Goal: Download file/media

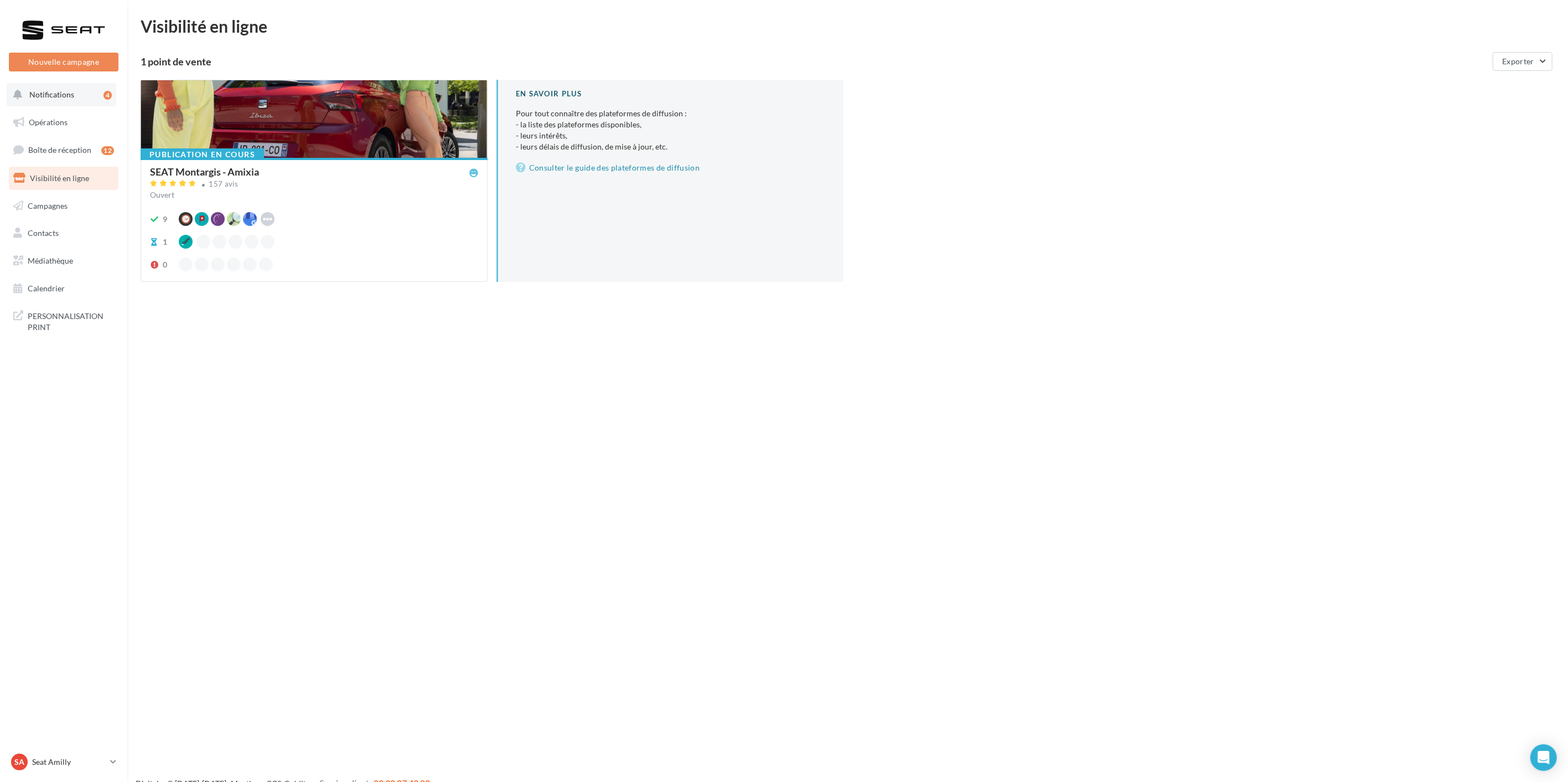
click at [63, 93] on span "Notifications" at bounding box center [51, 94] width 45 height 9
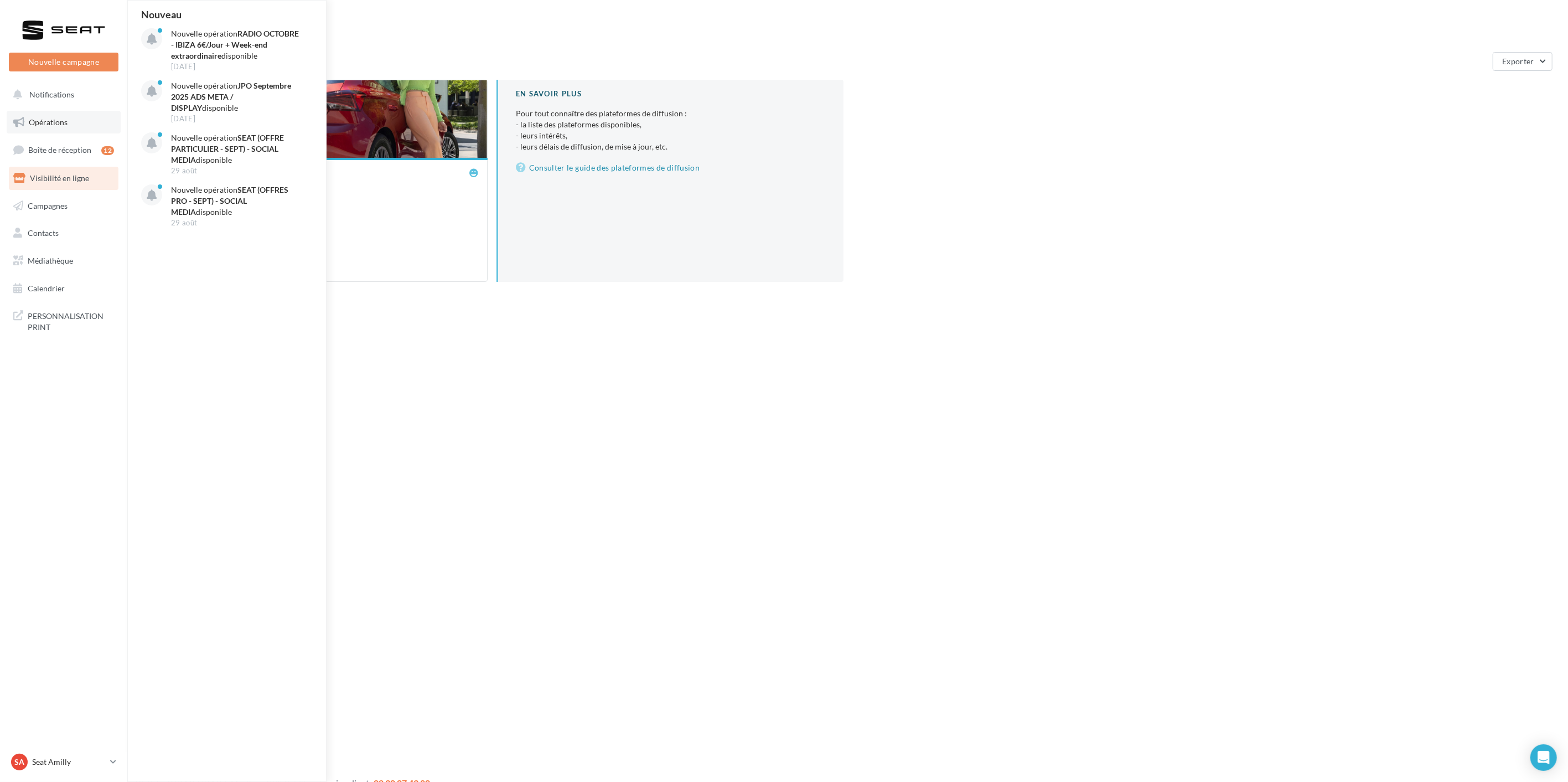
click at [70, 119] on link "Opérations" at bounding box center [63, 122] width 114 height 23
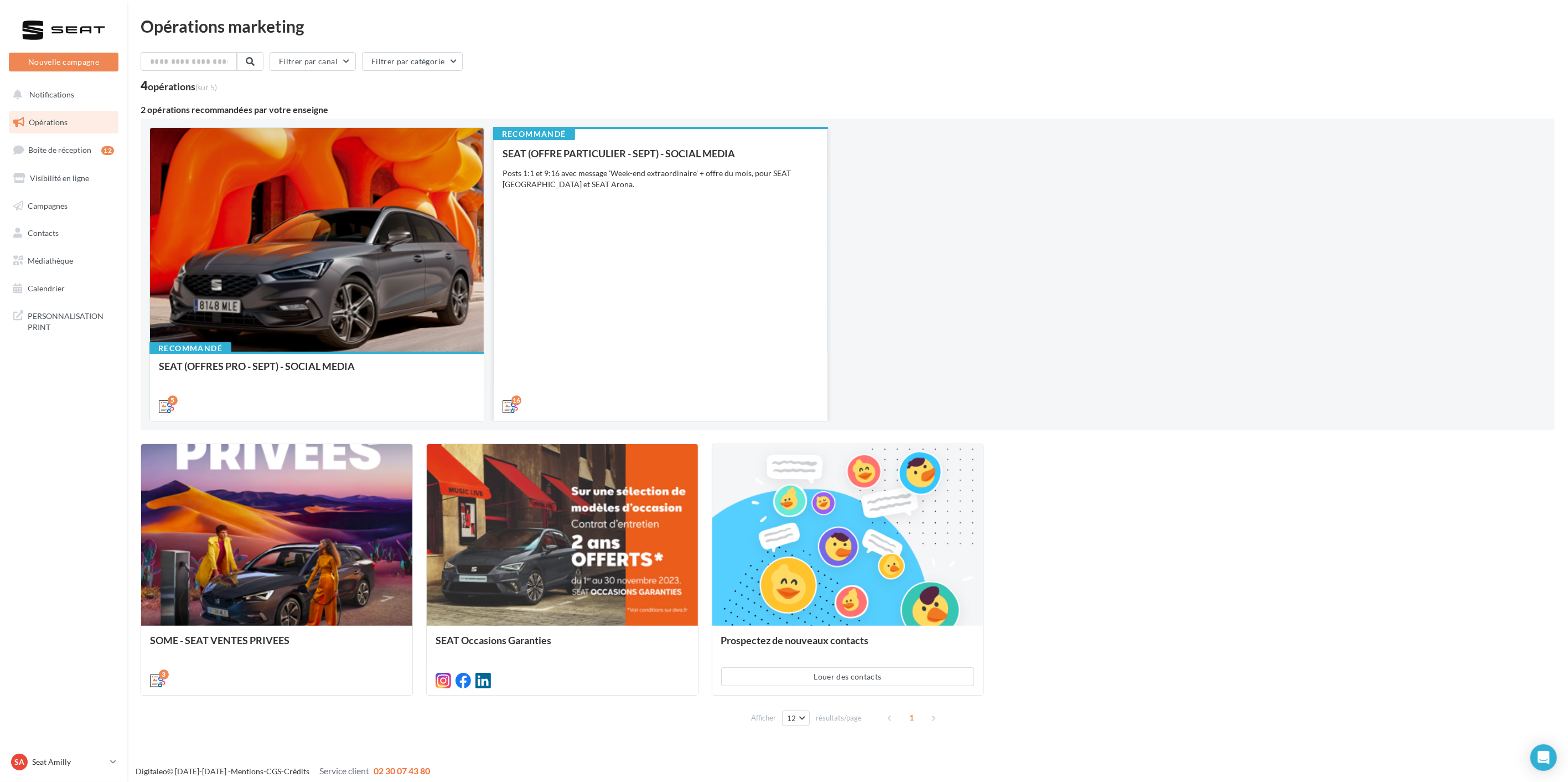
click at [630, 289] on div "SEAT (OFFRE PARTICULIER - SEPT) - SOCIAL MEDIA Posts 1:1 et 9:16 avec message '…" at bounding box center [660, 280] width 316 height 263
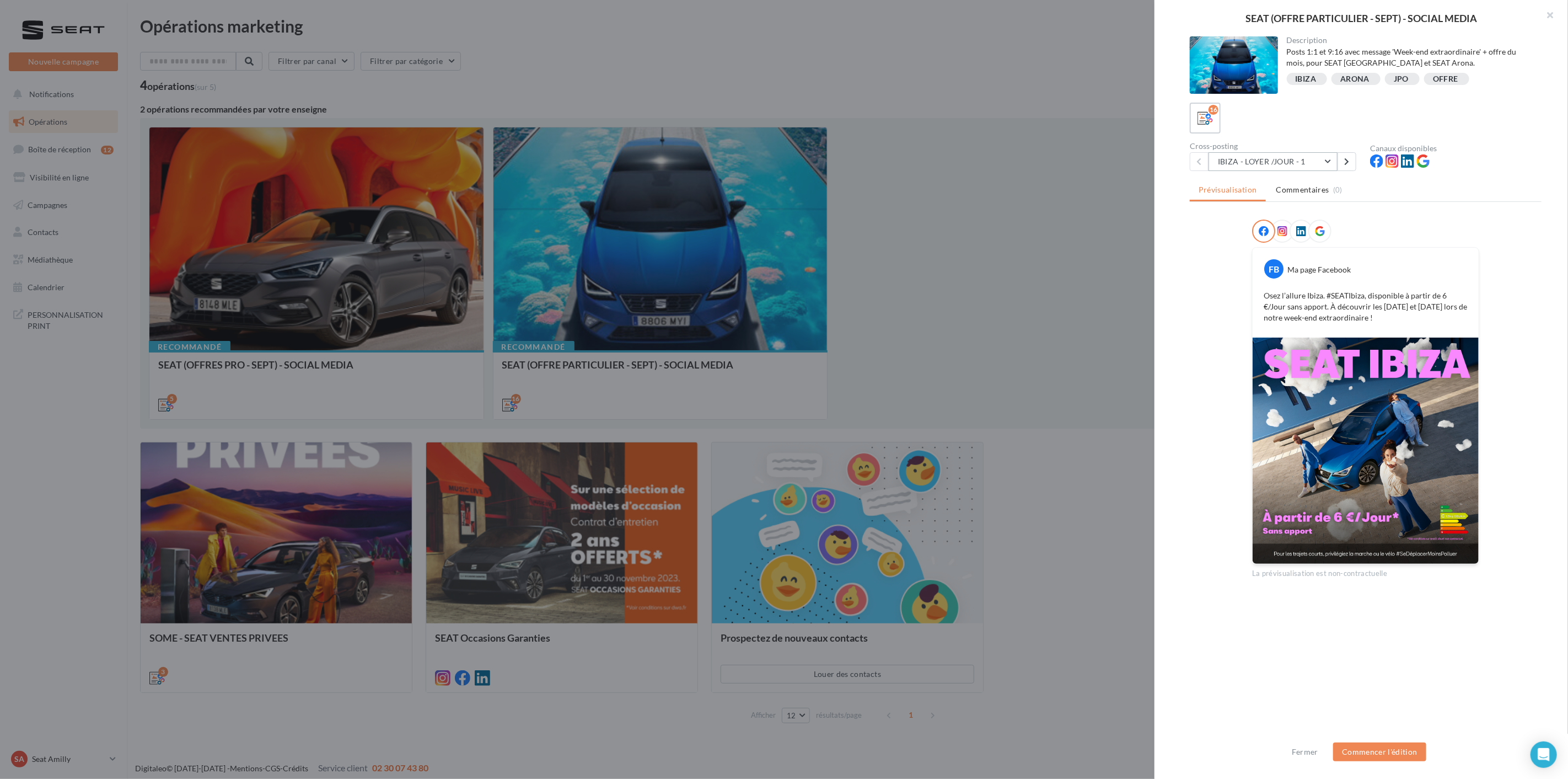
click at [1300, 166] on button "IBIZA - LOYER /JOUR - 1" at bounding box center [1273, 162] width 129 height 19
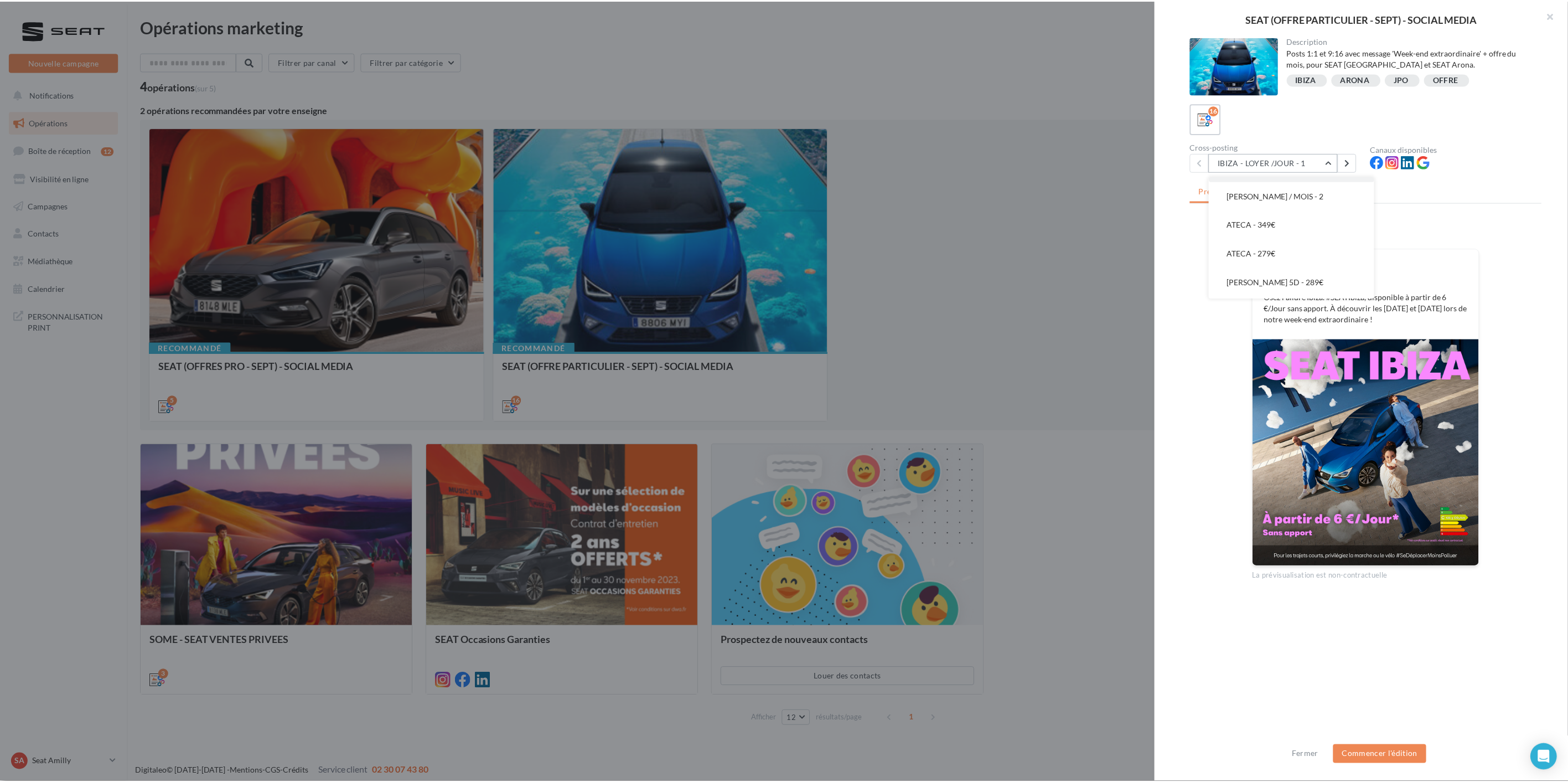
scroll to position [360, 0]
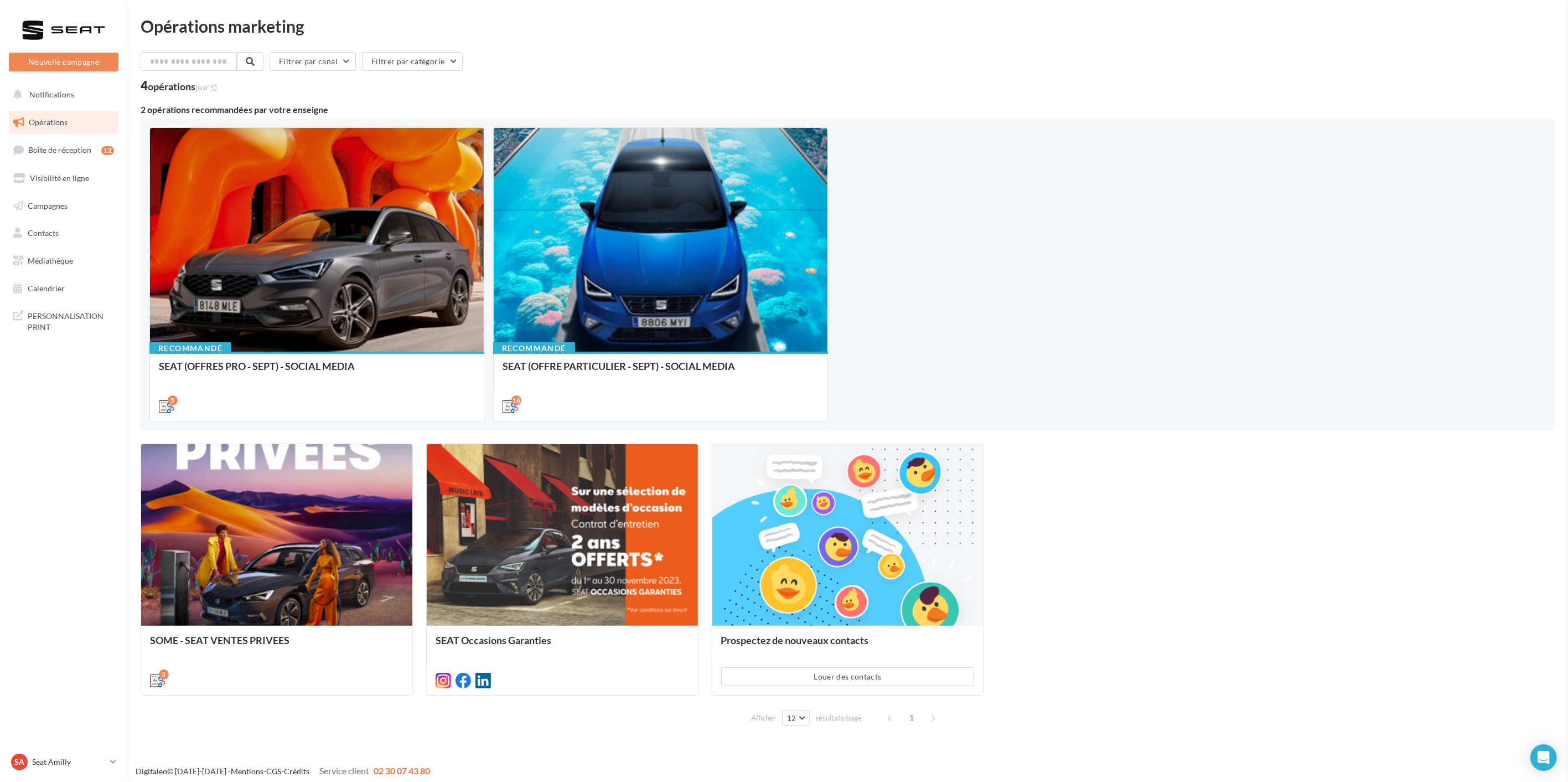
click at [493, 740] on div "SEAT (OFFRE PARTICULIER - SEPT) - SOCIAL MEDIA Description Posts 1:1 et 9:16 av…" at bounding box center [848, 740] width 1414 height 0
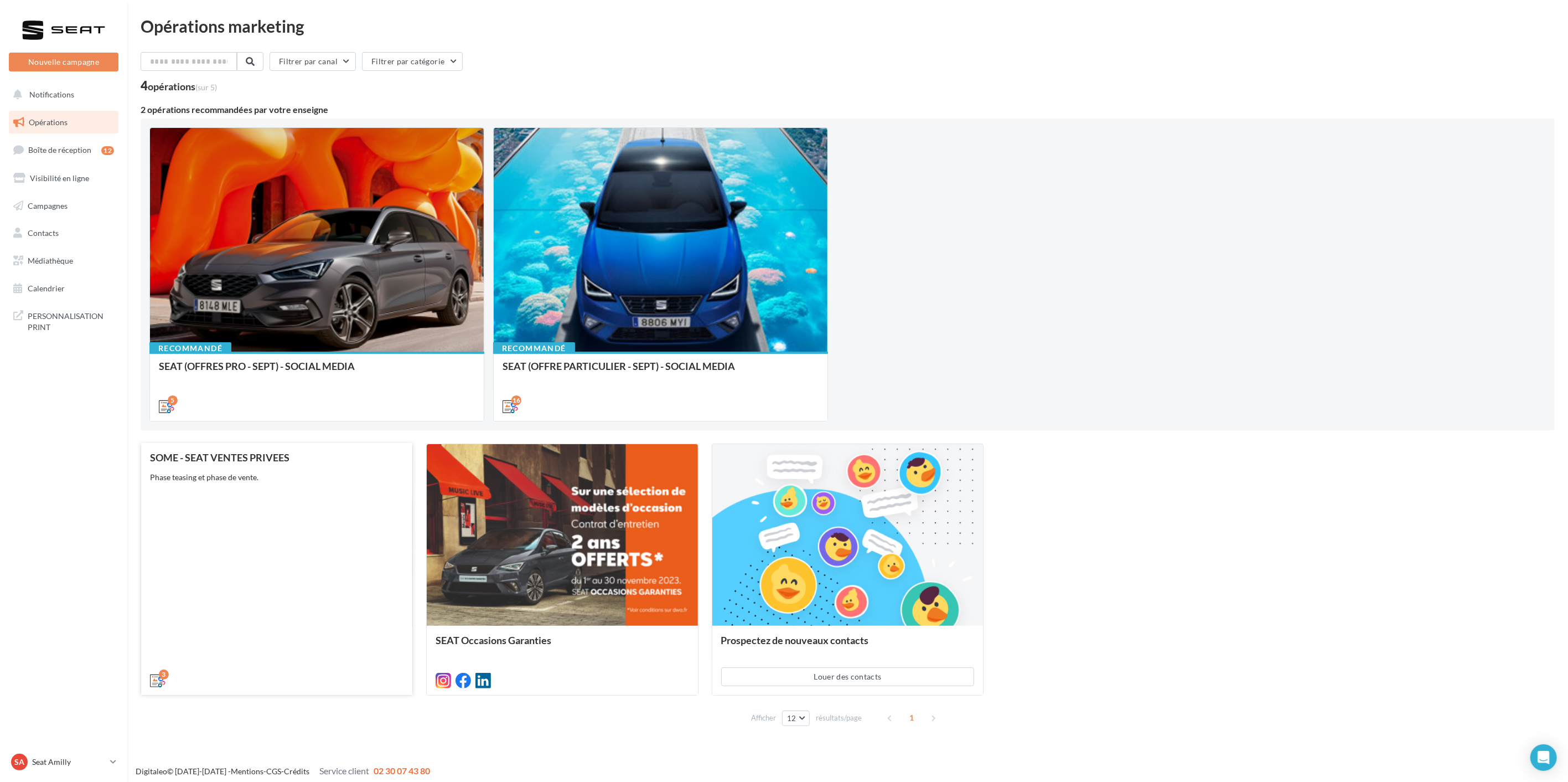
click at [297, 564] on div "SOME - SEAT VENTES PRIVEES Phase teasing et phase de vente." at bounding box center [277, 568] width 253 height 233
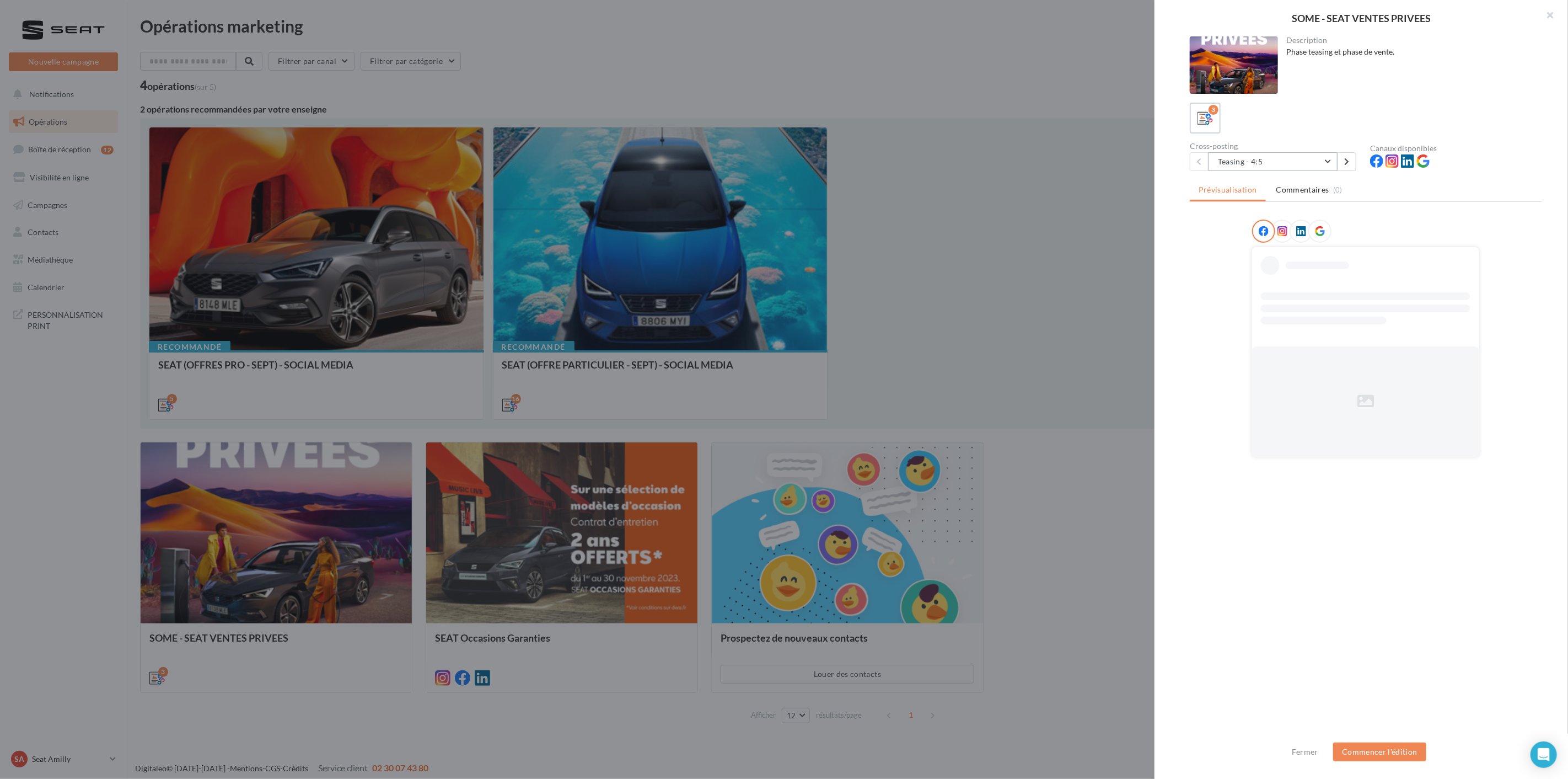
click at [1278, 158] on button "Teasing - 4:5" at bounding box center [1273, 162] width 129 height 19
click at [1278, 159] on button "Teasing - 4:5" at bounding box center [1273, 162] width 129 height 19
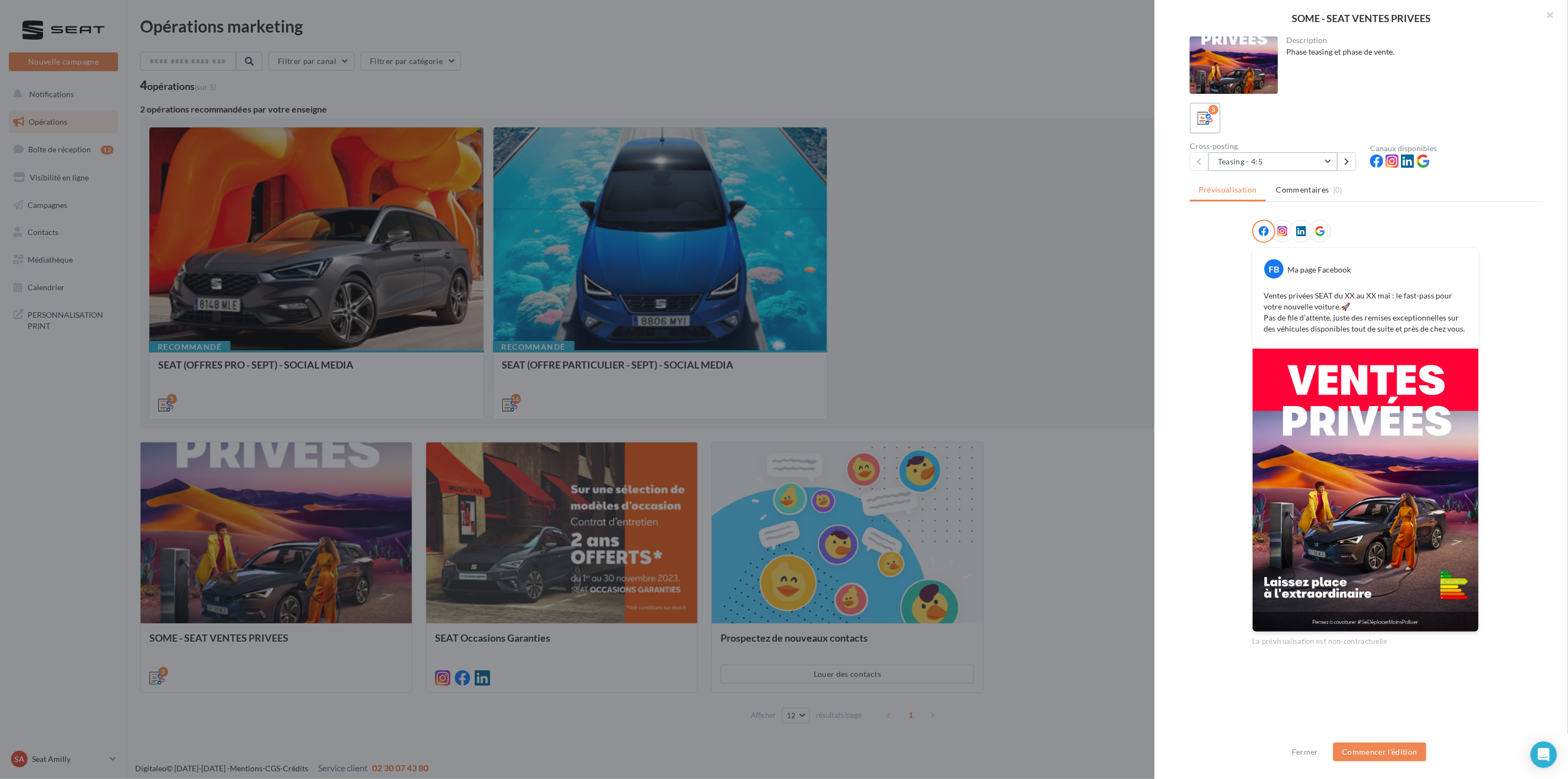
click at [1271, 164] on button "Teasing - 4:5" at bounding box center [1273, 162] width 129 height 19
click at [1265, 213] on span "Ventes V1 - 4:5" at bounding box center [1252, 218] width 52 height 9
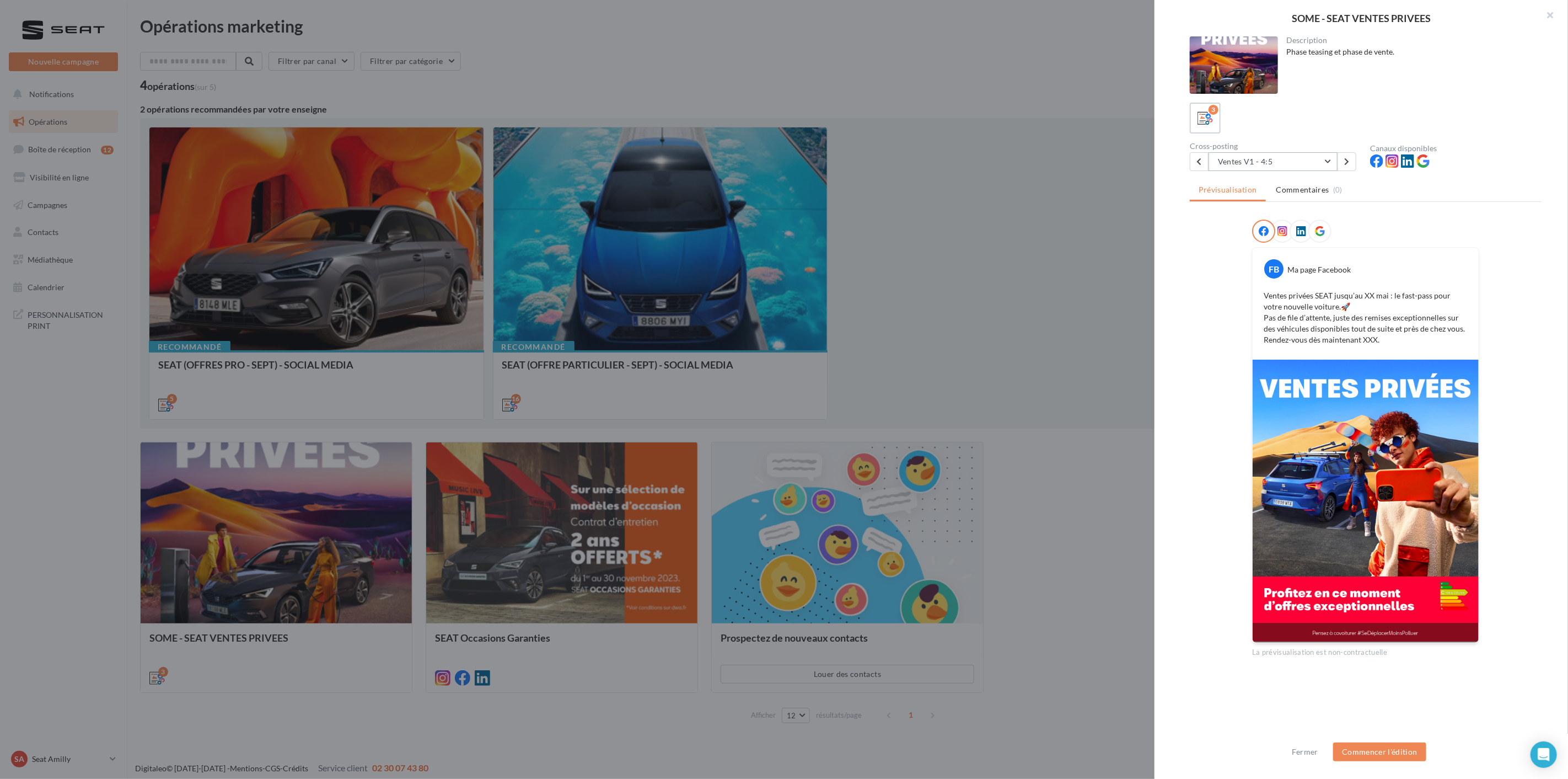
click at [1314, 154] on button "Ventes V1 - 4:5" at bounding box center [1273, 162] width 129 height 19
click at [1314, 154] on button "Ventes V1 - 4:5" at bounding box center [1273, 162] width 129 height 19
click at [1005, 737] on div "SOME - SEAT VENTES PRIVEES Description Phase teasing et phase de vente. 3 Cross…" at bounding box center [844, 737] width 1409 height 0
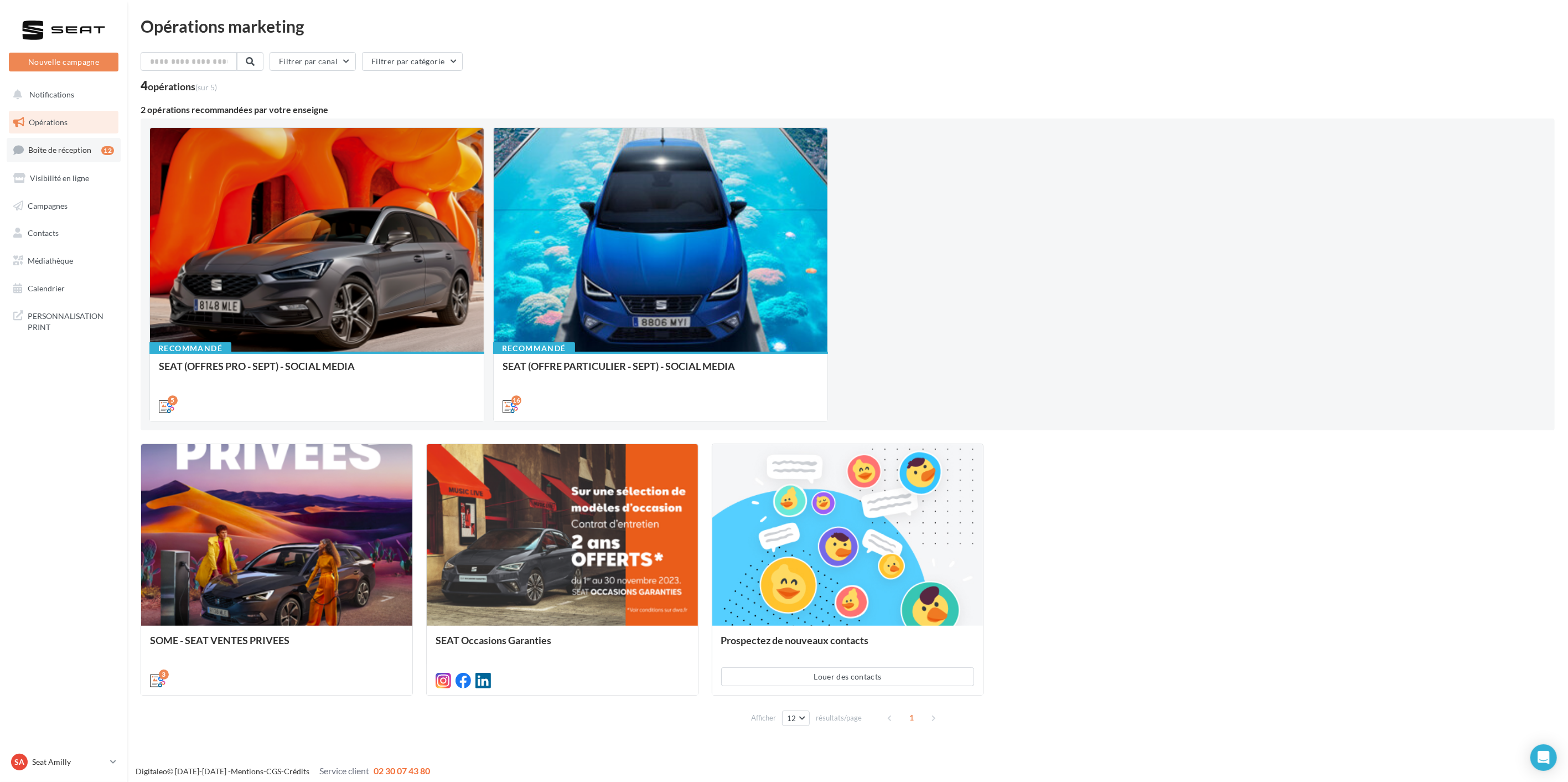
click at [56, 155] on link "Boîte de réception 12" at bounding box center [63, 150] width 114 height 24
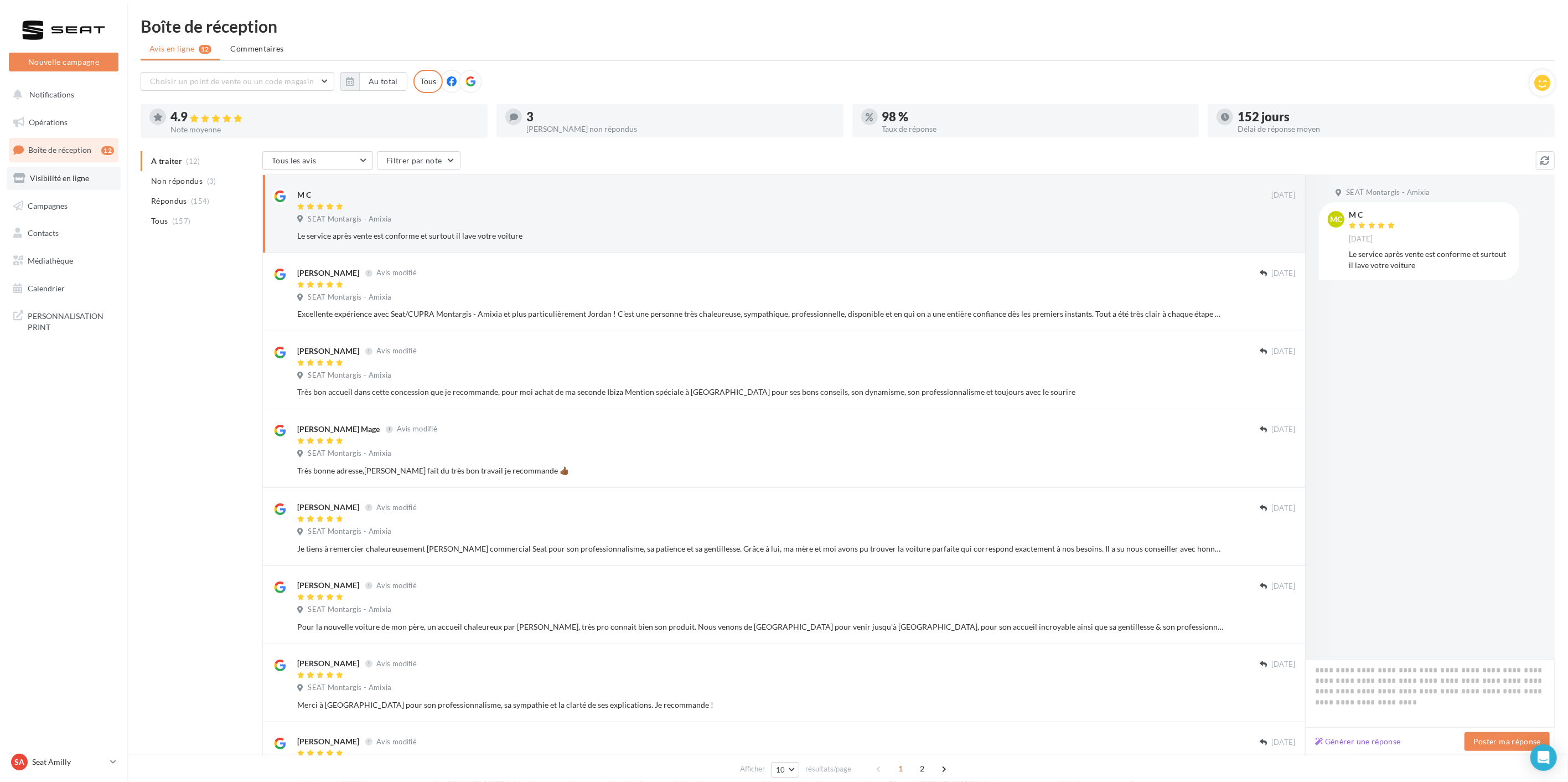
click at [53, 170] on link "Visibilité en ligne" at bounding box center [63, 178] width 114 height 23
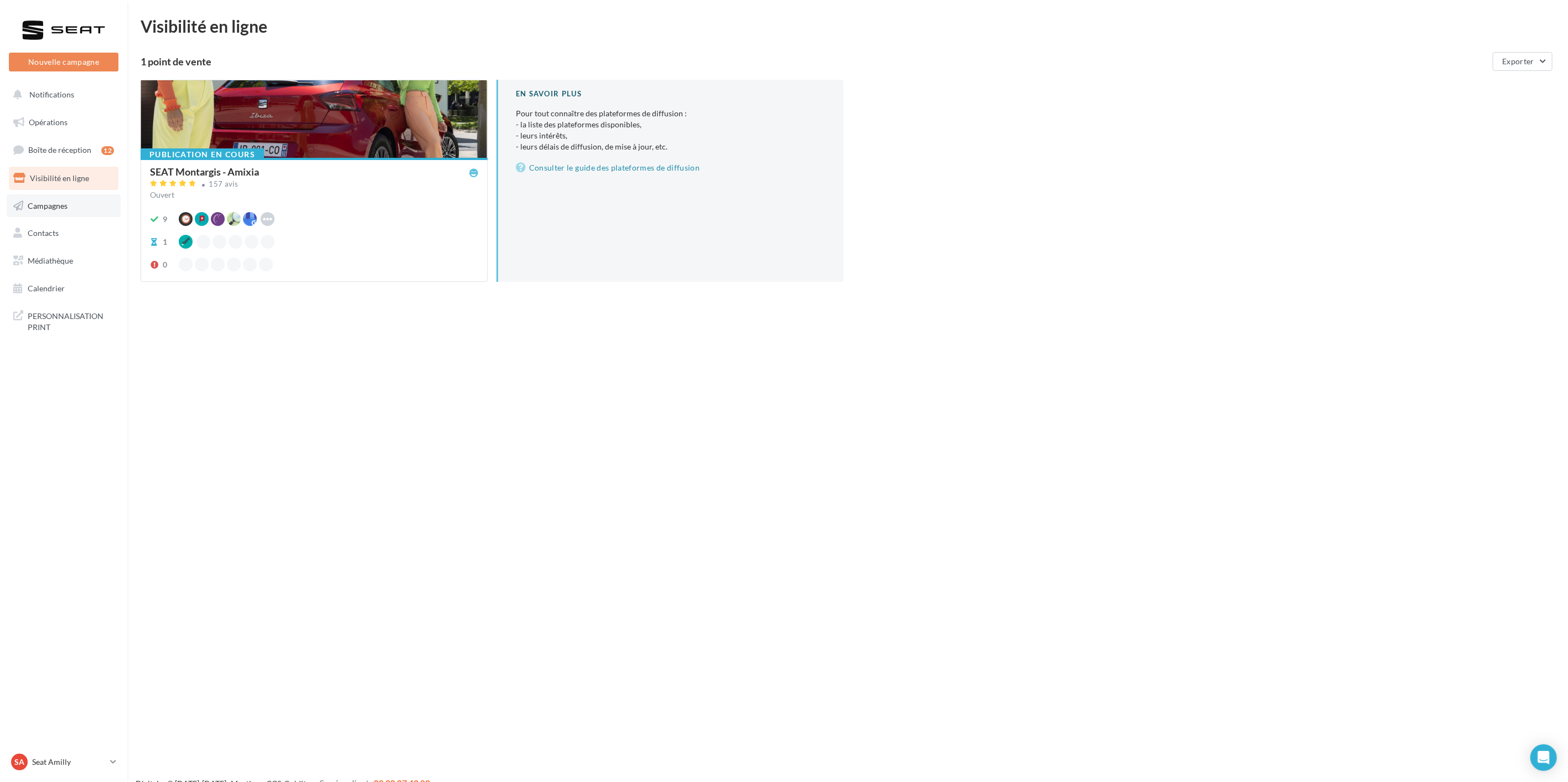
click at [45, 205] on span "Campagnes" at bounding box center [47, 205] width 40 height 9
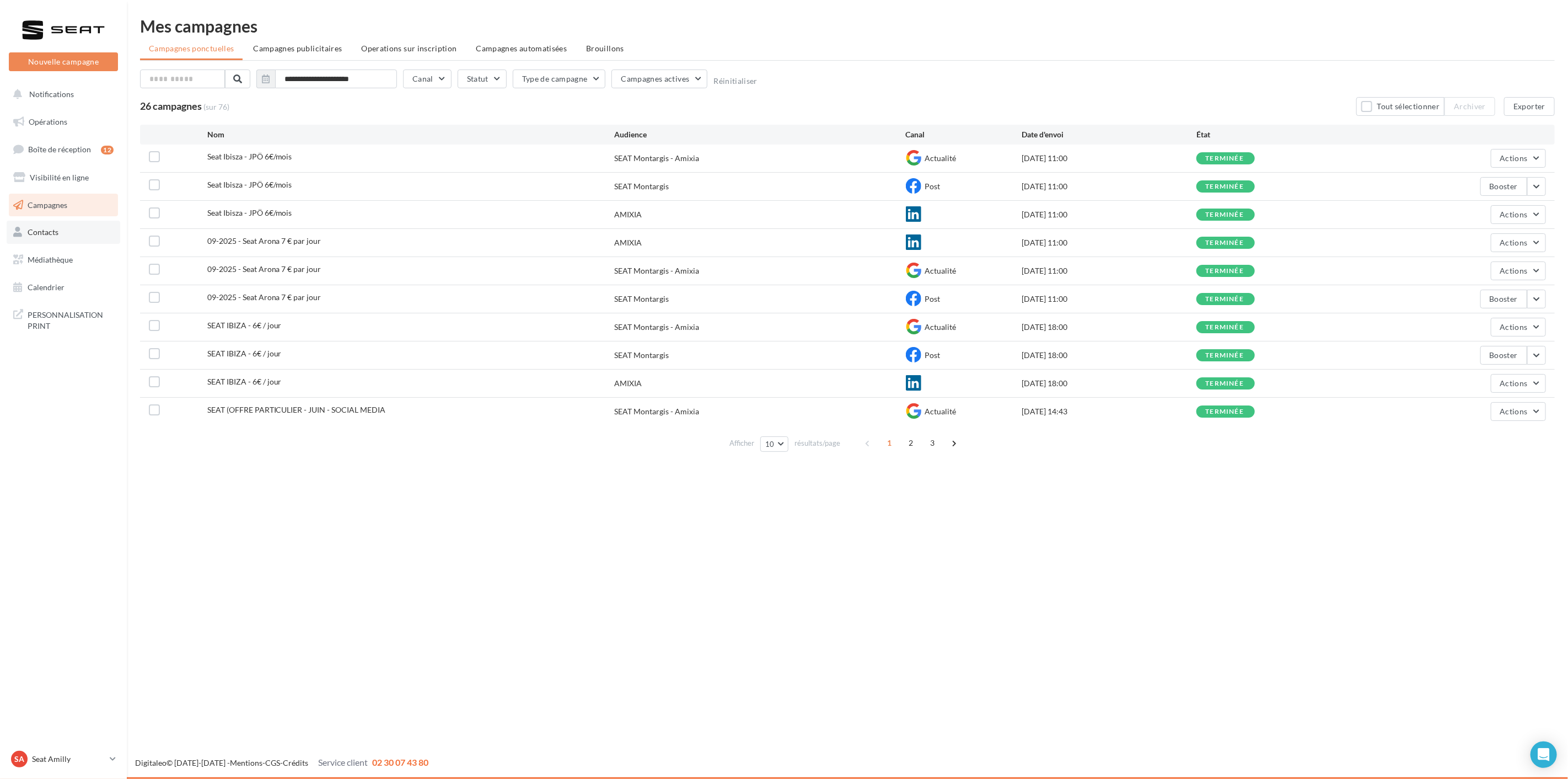
click at [70, 238] on link "Contacts" at bounding box center [63, 232] width 114 height 23
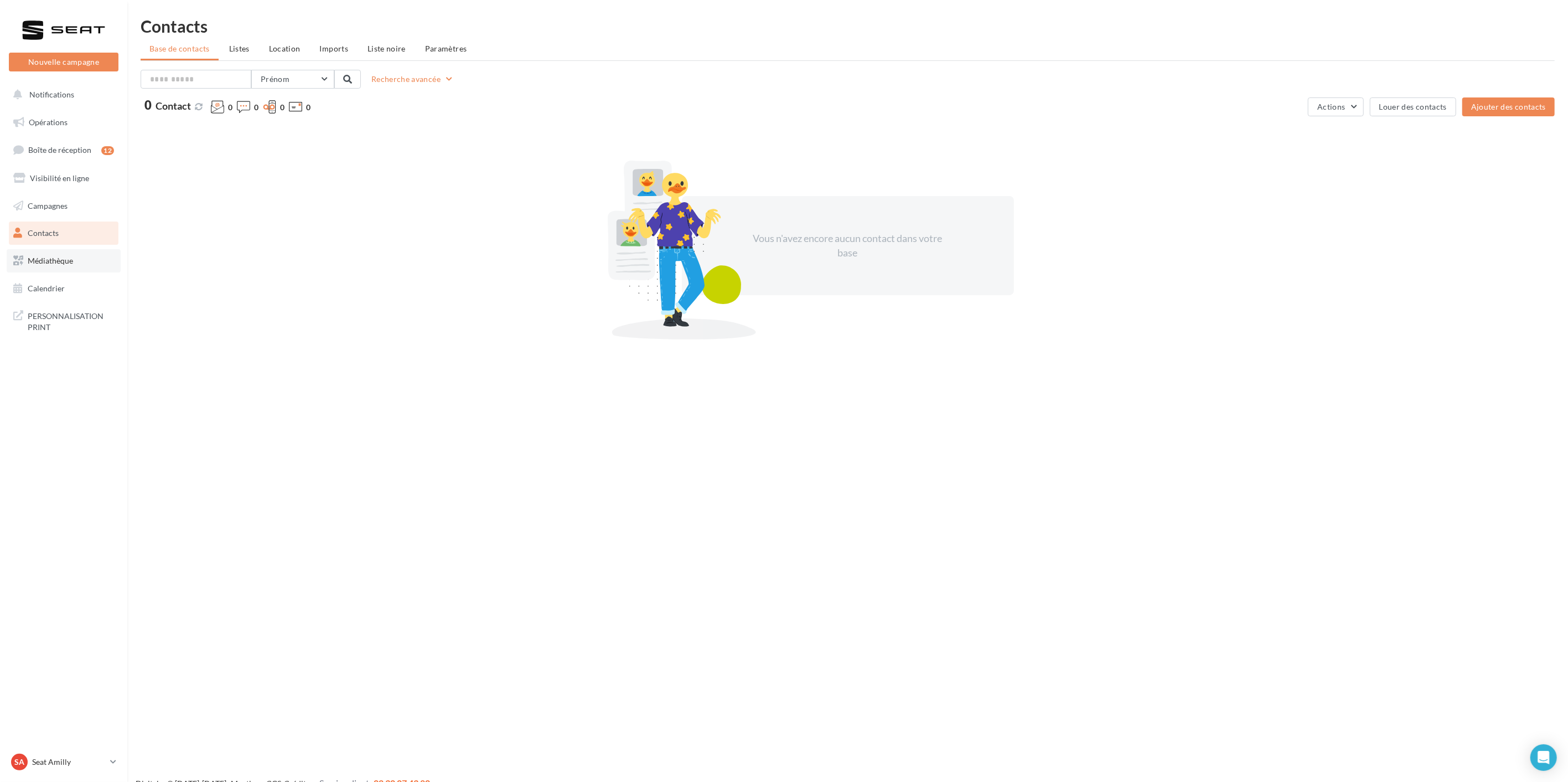
click at [62, 258] on span "Médiathèque" at bounding box center [50, 260] width 45 height 9
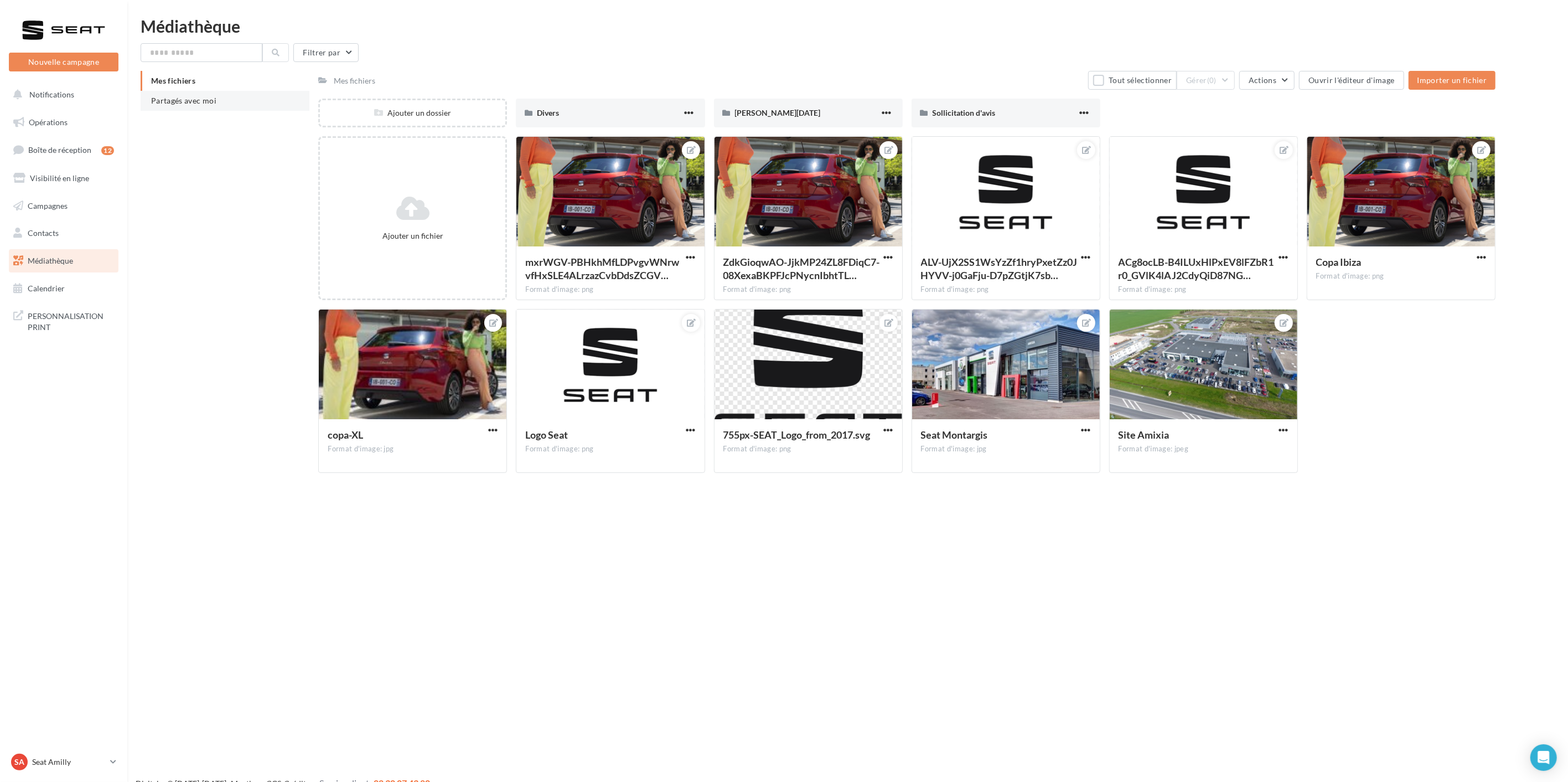
click at [203, 104] on span "Partagés avec moi" at bounding box center [184, 101] width 65 height 9
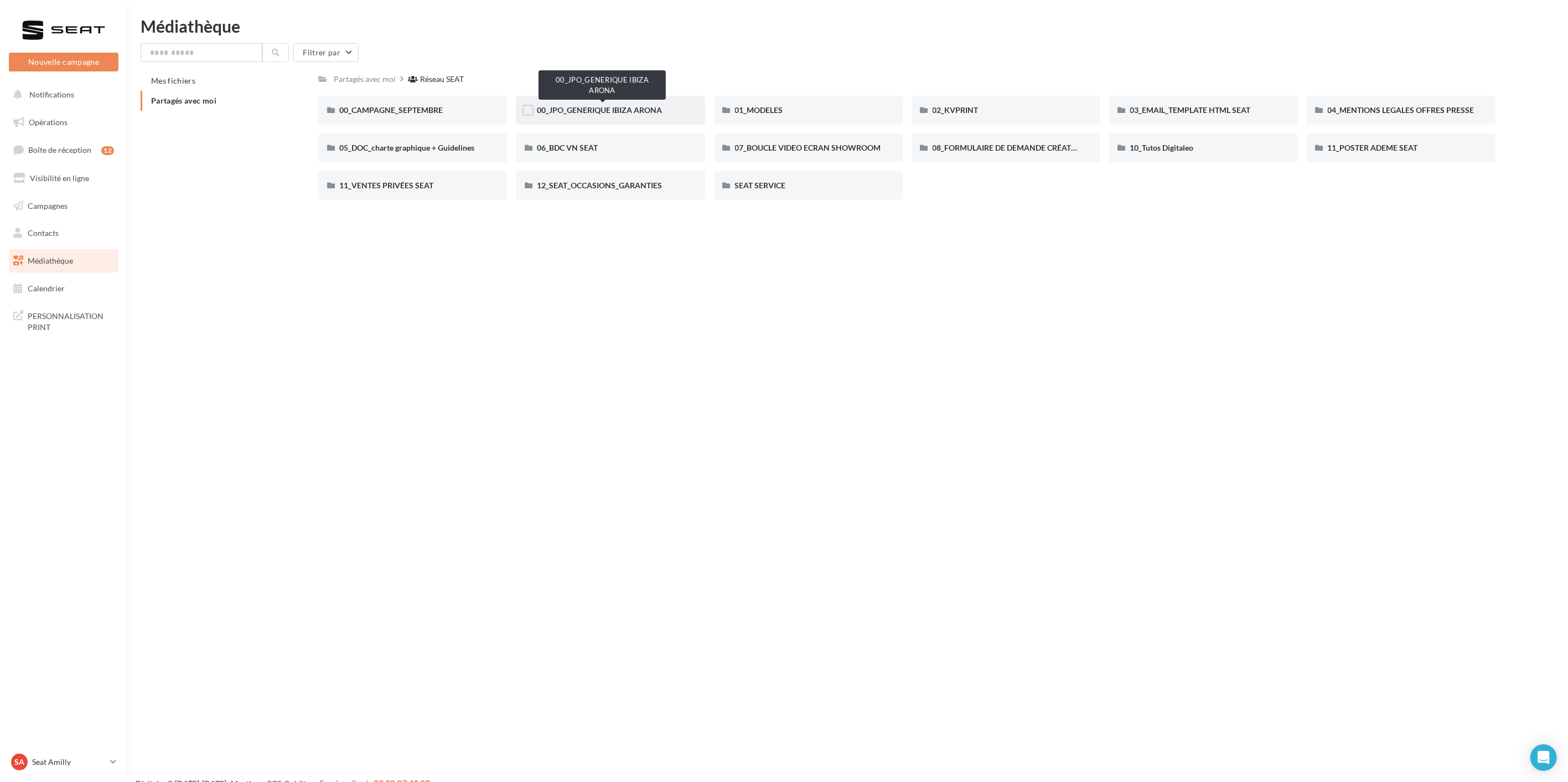
click at [648, 113] on span "00_JPO_GENERIQUE IBIZA ARONA" at bounding box center [600, 110] width 125 height 9
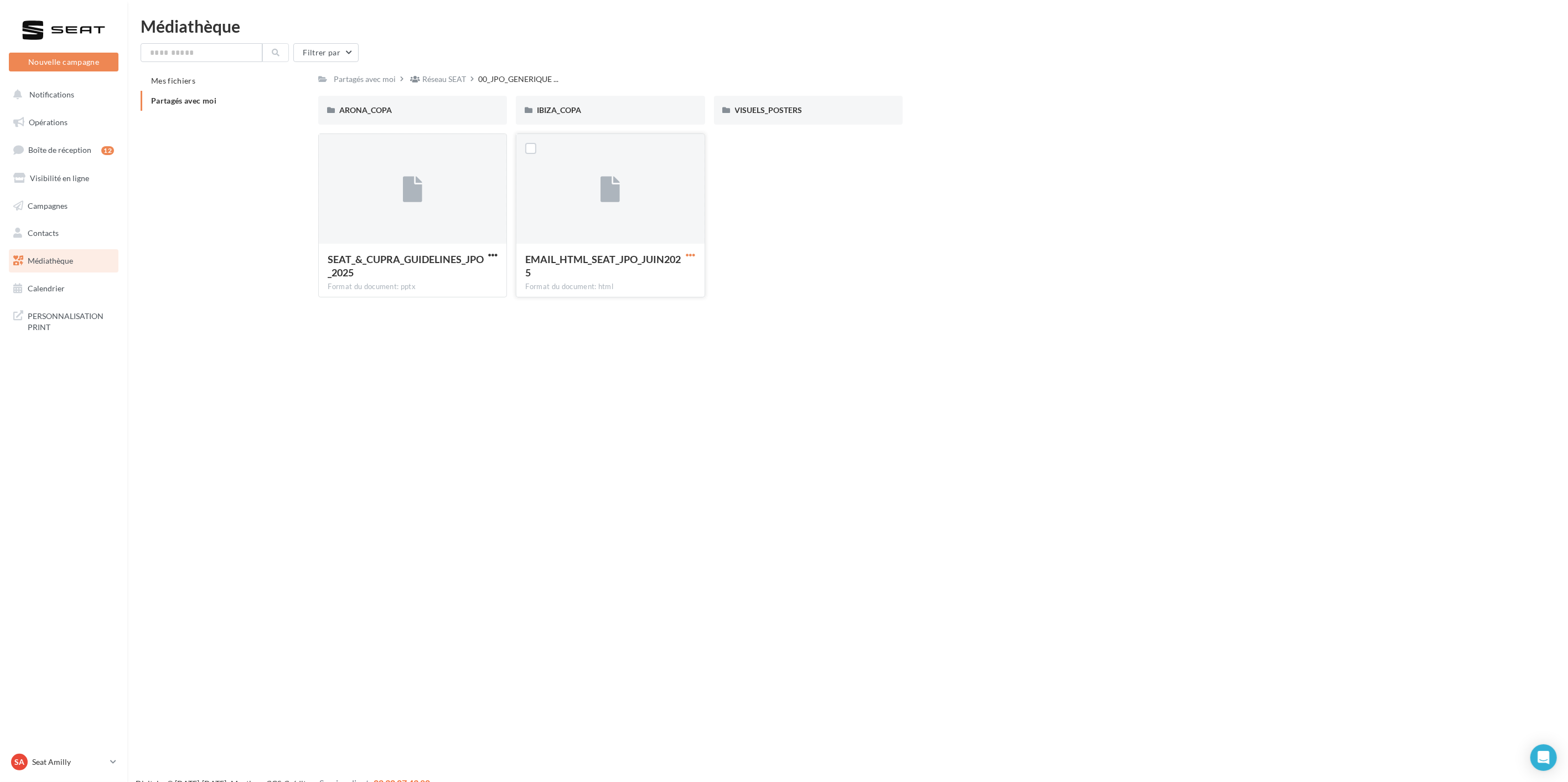
click at [688, 252] on span "button" at bounding box center [691, 255] width 9 height 9
click at [677, 272] on button "Télécharger" at bounding box center [642, 276] width 111 height 29
click at [493, 250] on span "button" at bounding box center [493, 255] width 9 height 9
click at [479, 272] on button "Télécharger" at bounding box center [444, 276] width 111 height 29
click at [453, 79] on div "Réseau SEAT" at bounding box center [444, 79] width 44 height 11
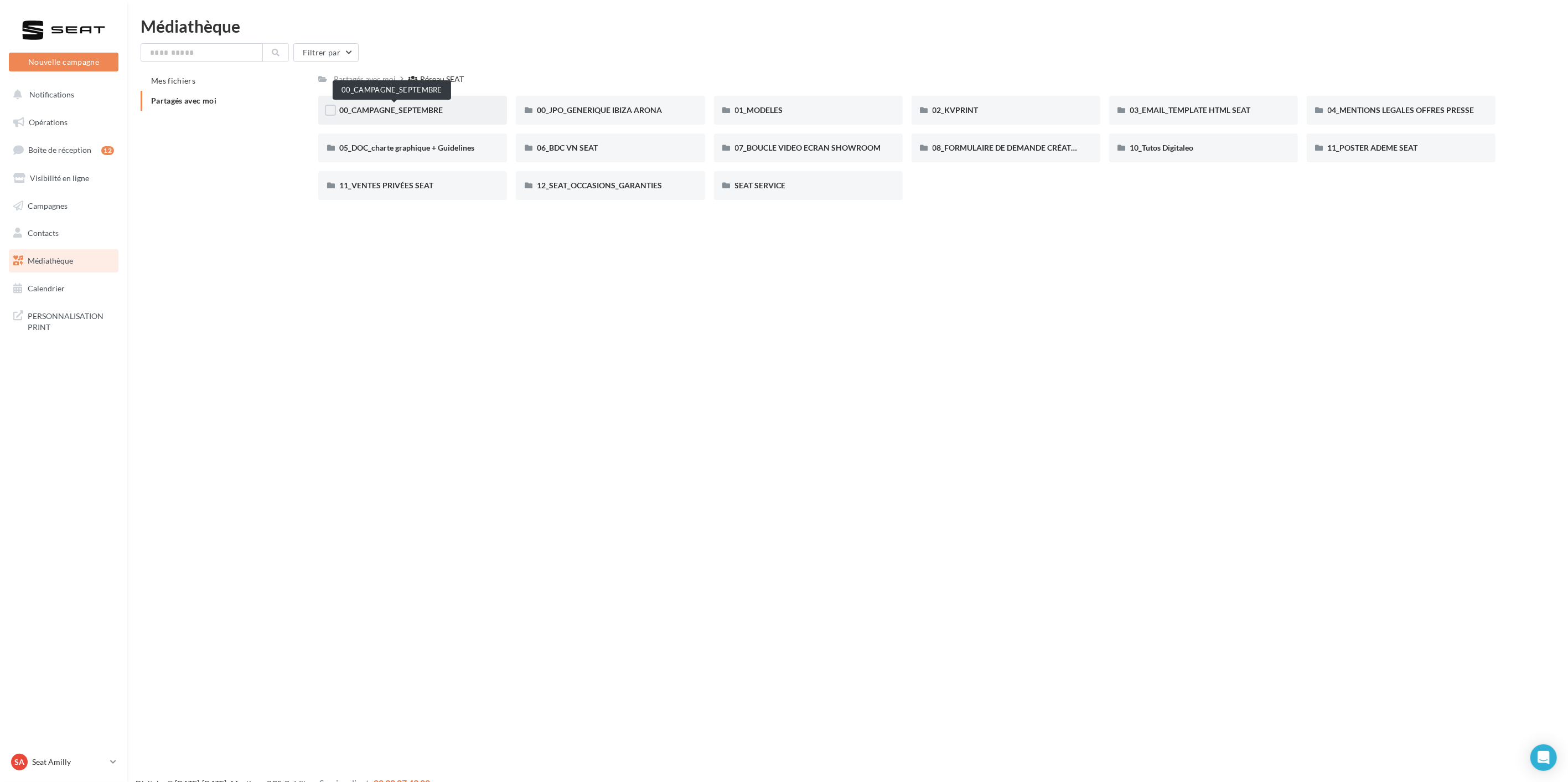
click at [443, 111] on span "00_CAMPAGNE_SEPTEMBRE" at bounding box center [391, 110] width 103 height 9
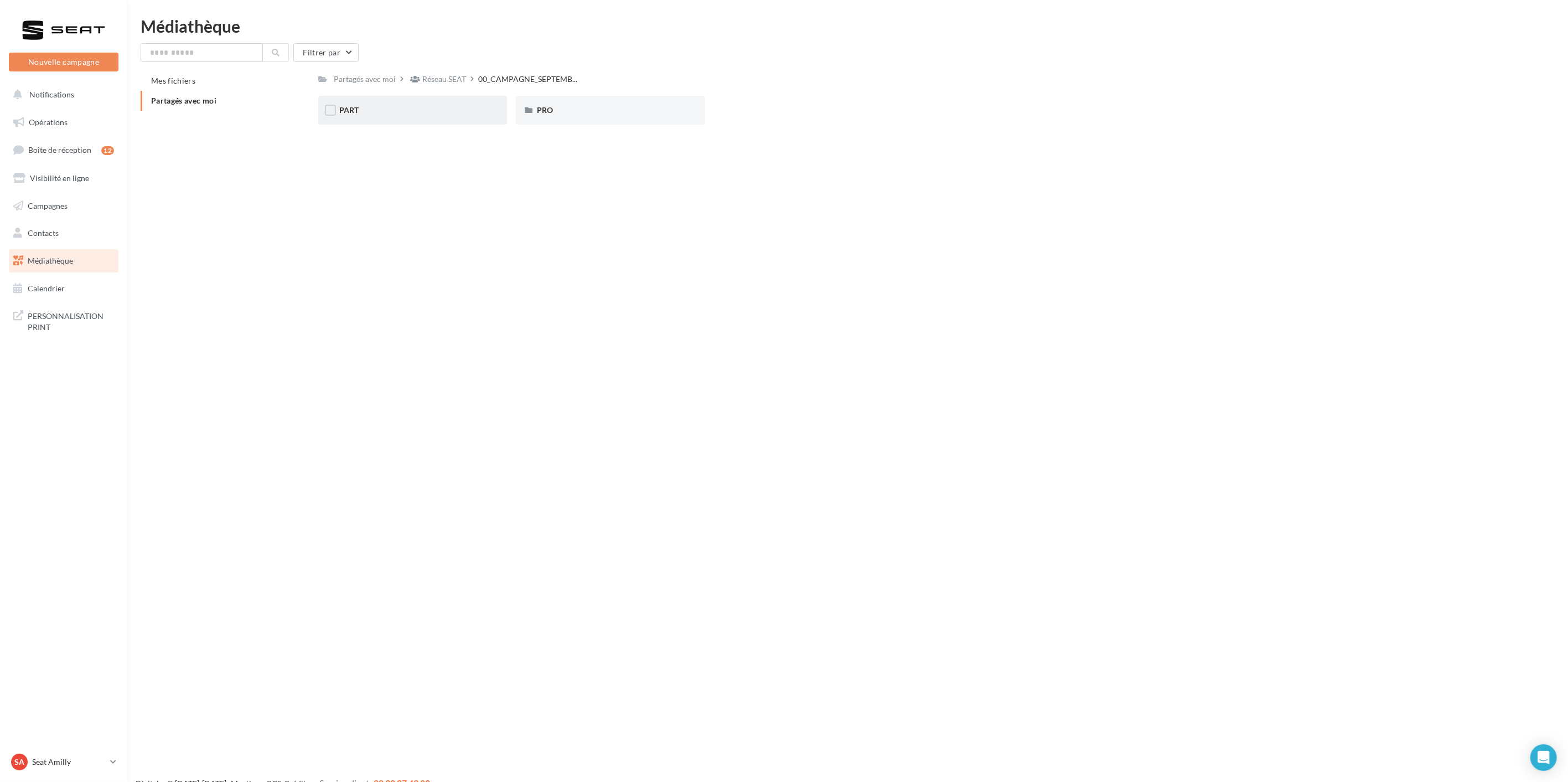
click at [365, 115] on div "PART" at bounding box center [413, 110] width 147 height 11
click at [748, 107] on span "IBIZA" at bounding box center [745, 110] width 20 height 9
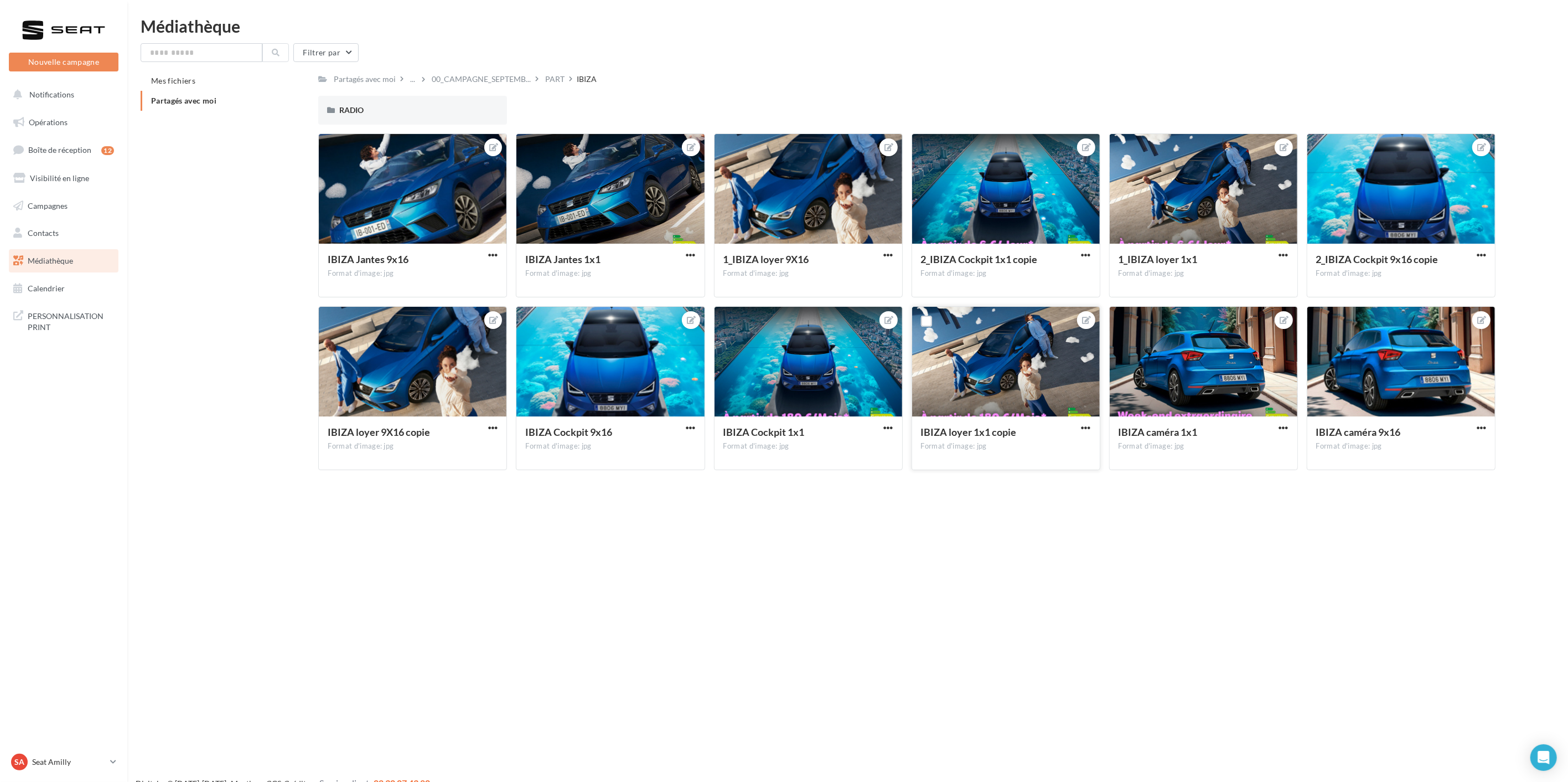
click at [994, 372] on div at bounding box center [1006, 362] width 187 height 111
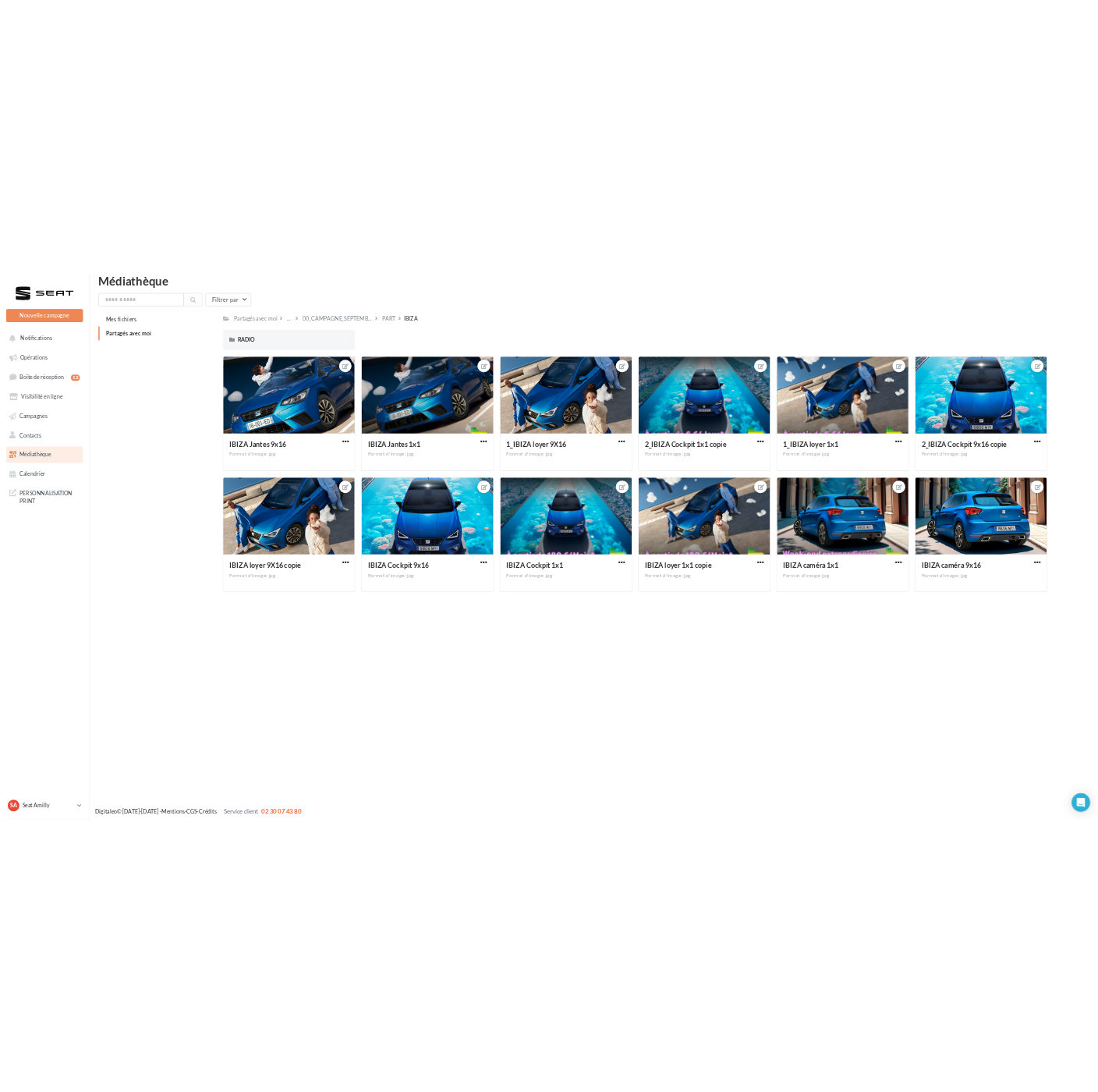
scroll to position [25, 0]
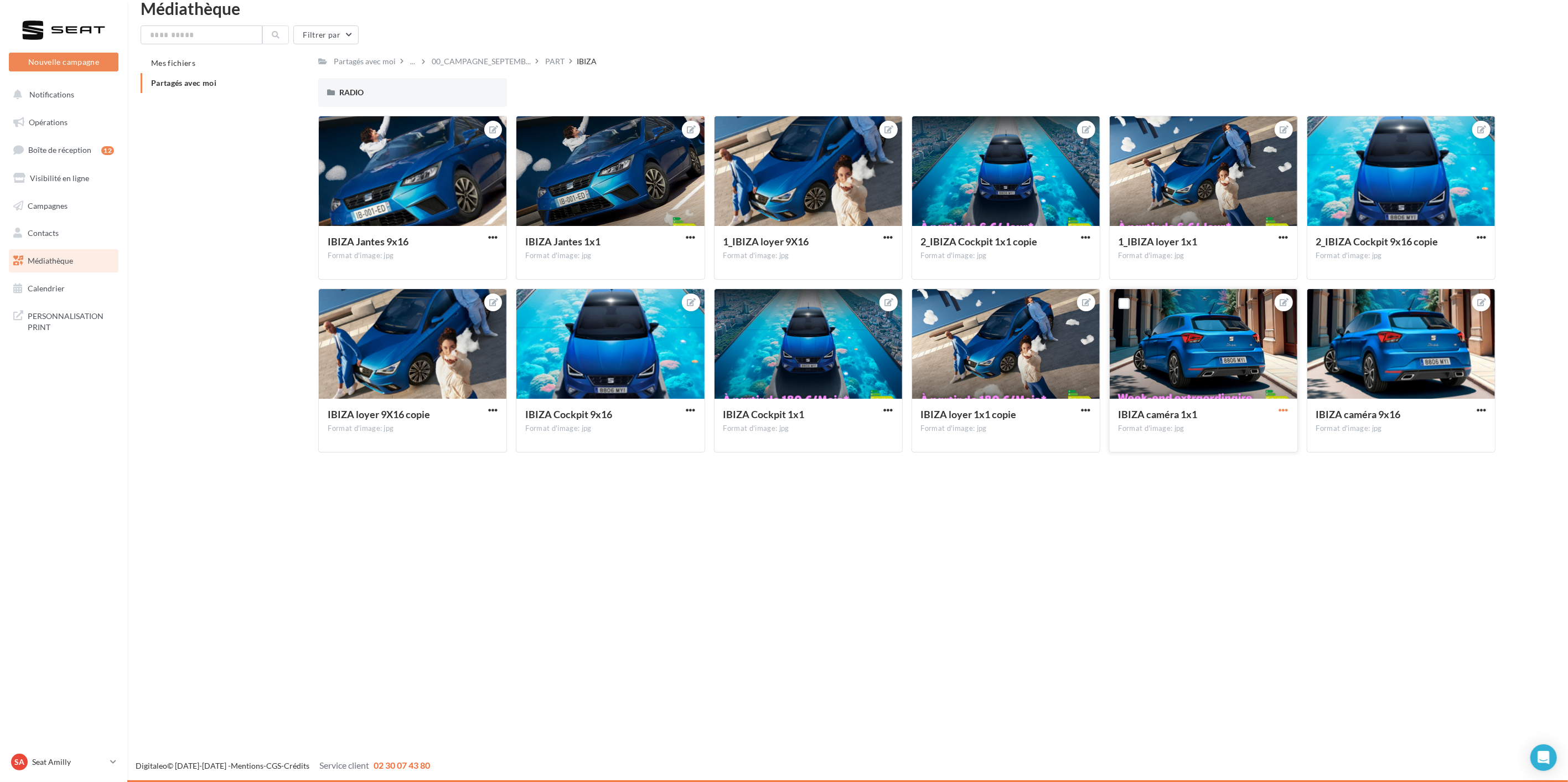
click at [1280, 412] on span "button" at bounding box center [1284, 410] width 9 height 9
click at [1255, 456] on button "Télécharger" at bounding box center [1232, 460] width 117 height 29
click at [499, 412] on button "button" at bounding box center [493, 410] width 14 height 11
click at [462, 455] on button "Télécharger" at bounding box center [441, 460] width 117 height 29
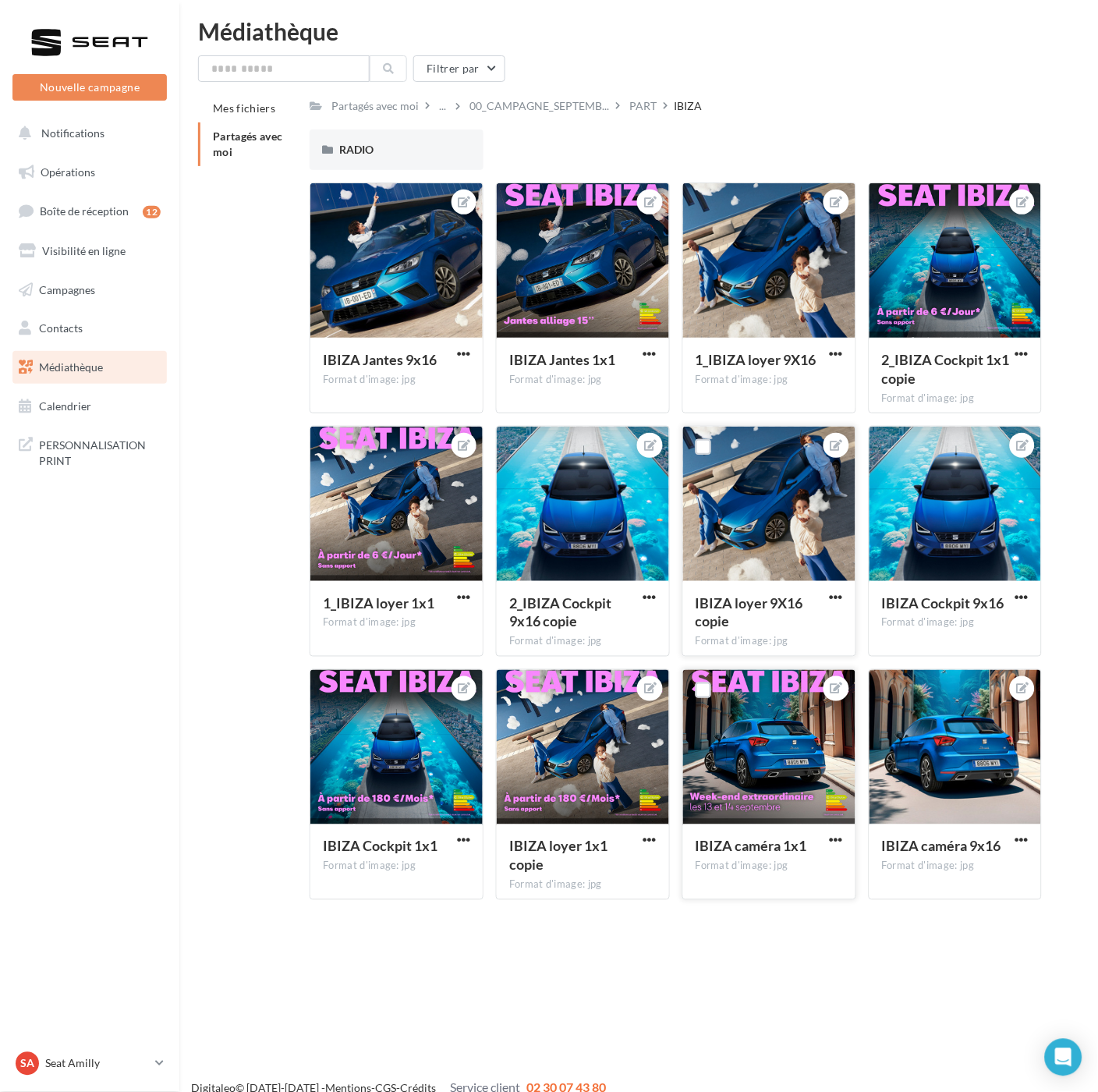
scroll to position [0, 0]
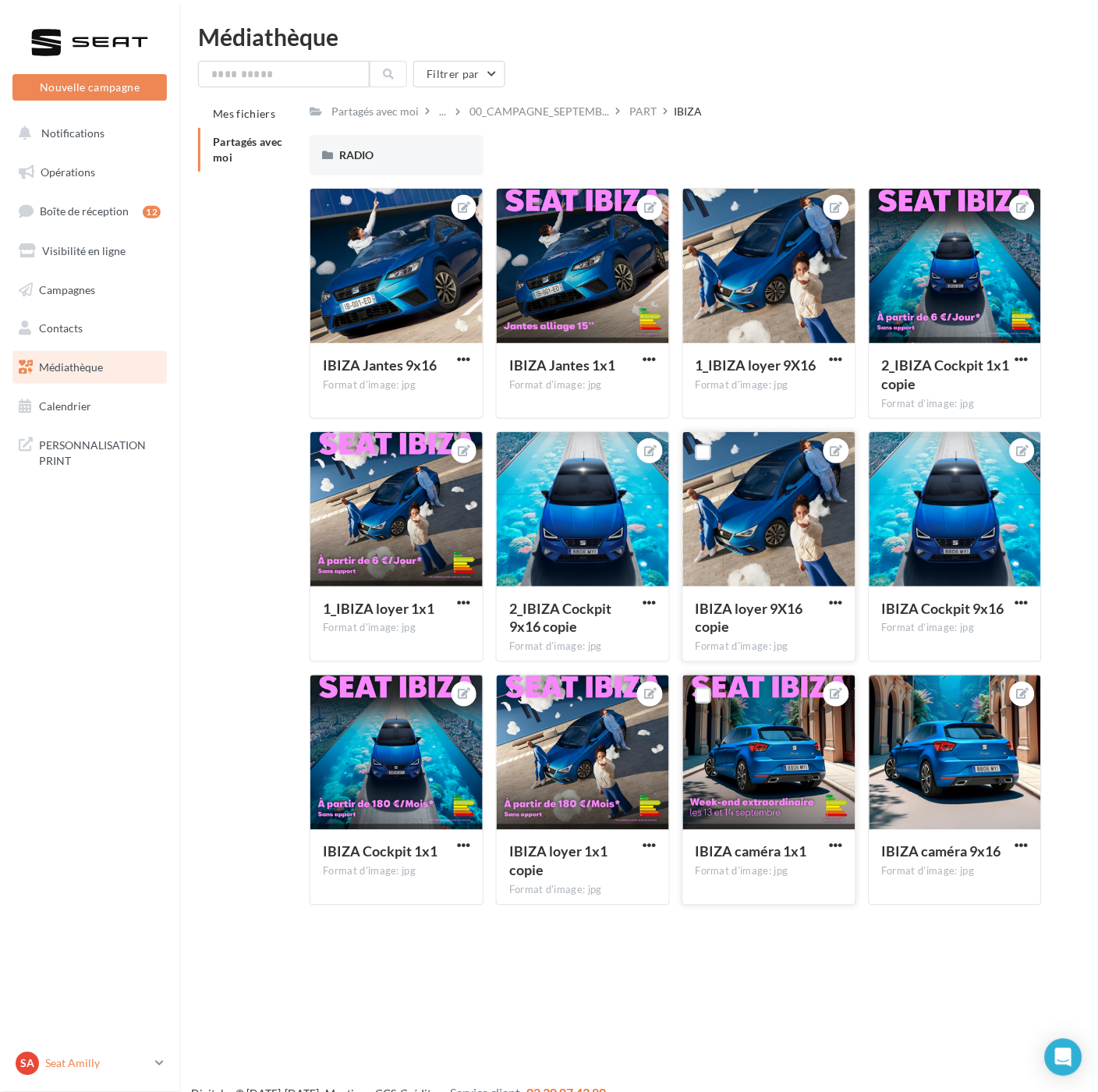
click at [55, 1056] on link "SA Seat Amilly SEAT-AMILLY" at bounding box center [89, 1064] width 154 height 30
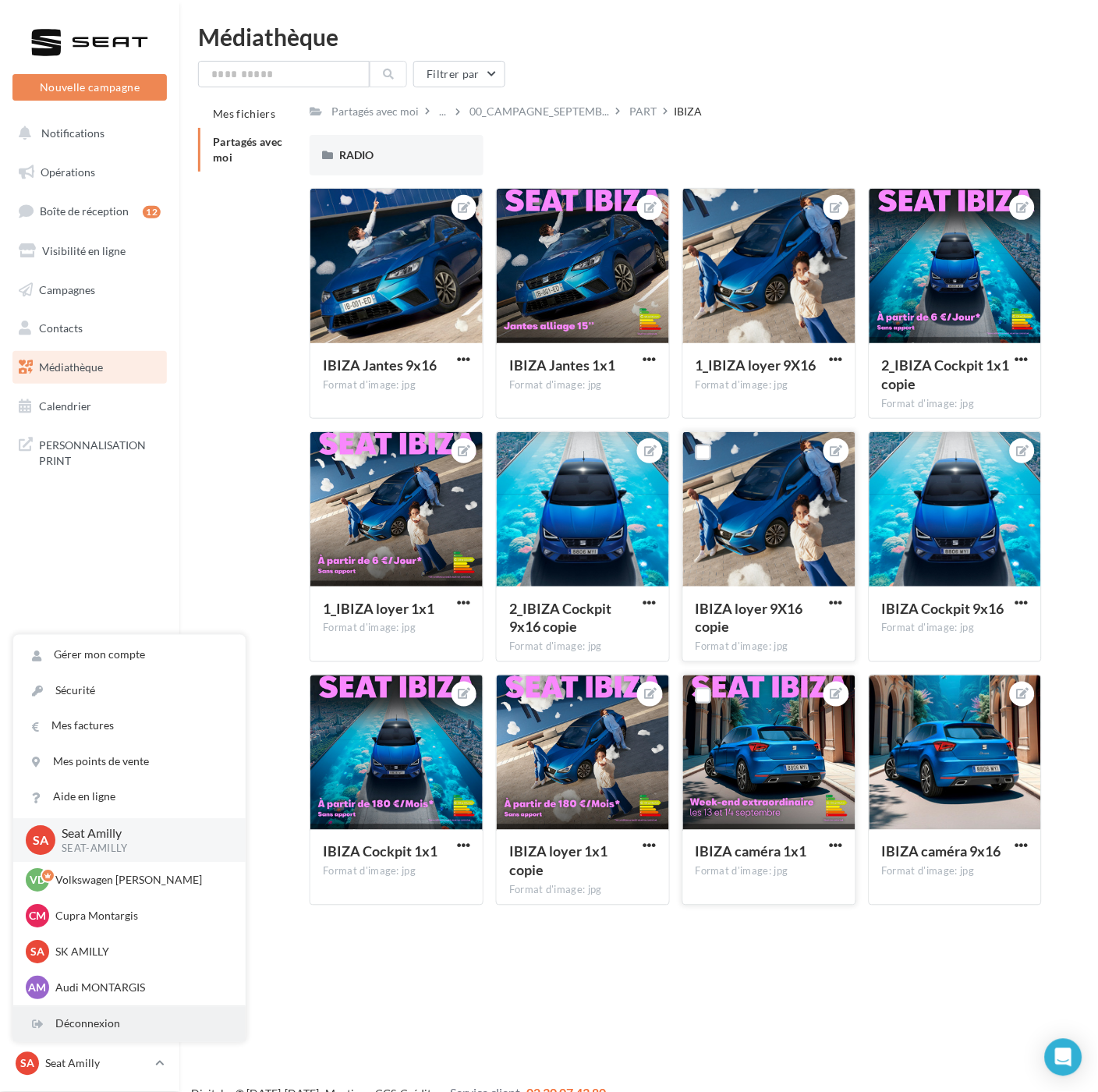
click at [100, 1029] on div "Déconnexion" at bounding box center [129, 1023] width 232 height 35
